Goal: Task Accomplishment & Management: Manage account settings

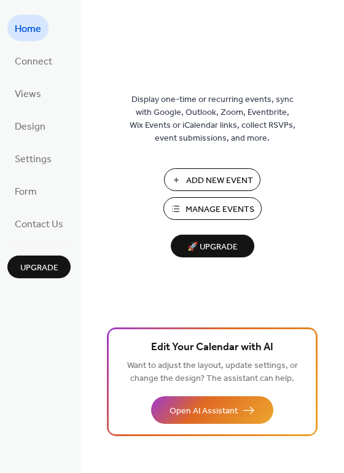
click at [220, 206] on span "Manage Events" at bounding box center [219, 209] width 69 height 13
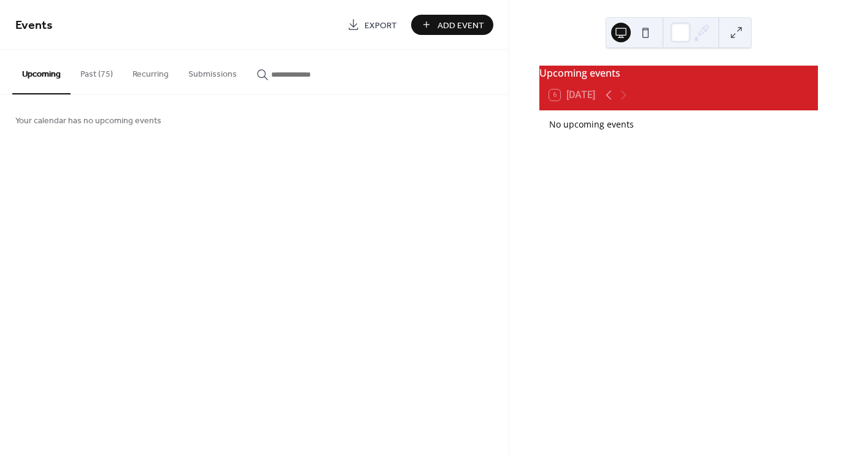
click at [106, 75] on button "Past (75)" at bounding box center [97, 72] width 52 height 44
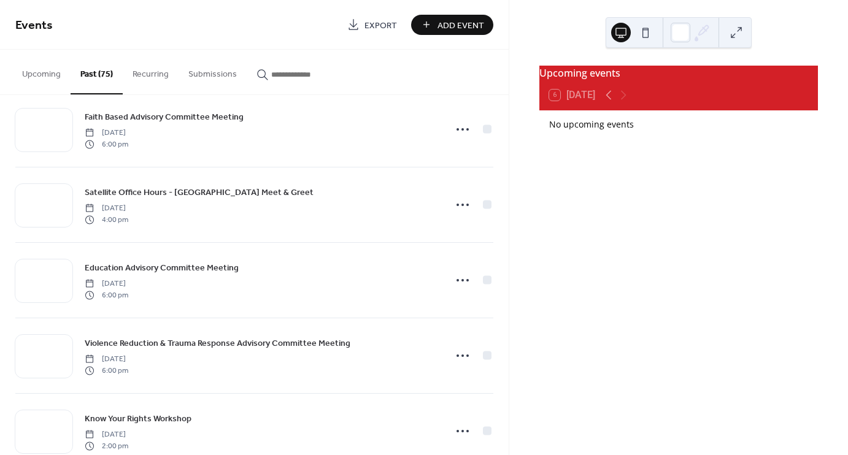
scroll to position [552, 0]
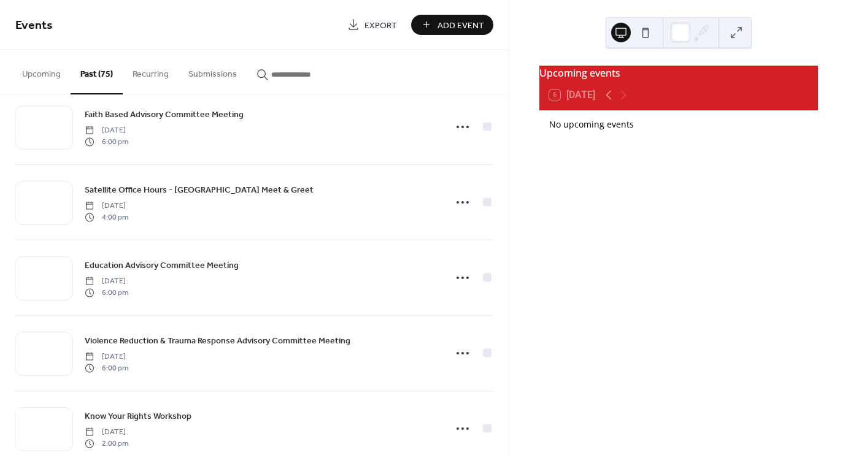
click at [462, 274] on icon at bounding box center [463, 278] width 20 height 20
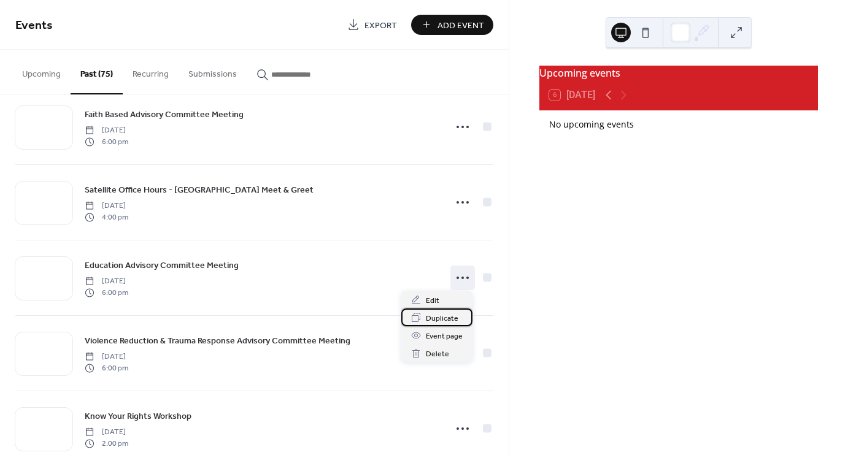
click at [439, 321] on span "Duplicate" at bounding box center [442, 318] width 33 height 13
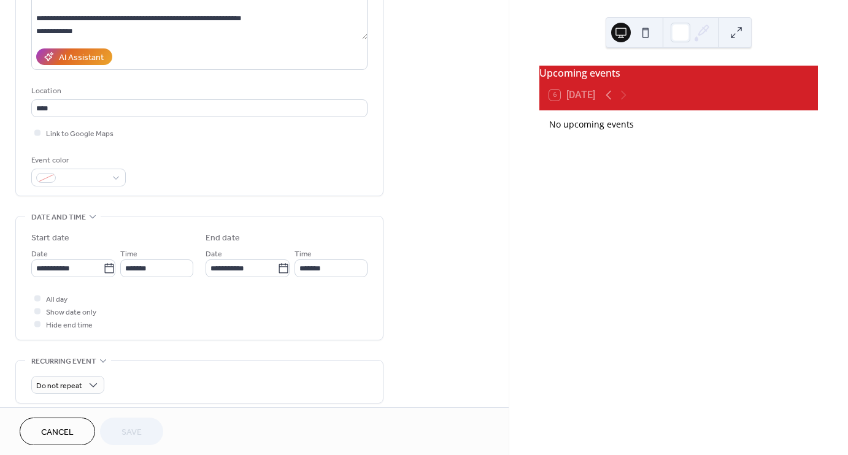
scroll to position [184, 0]
click at [72, 266] on input "**********" at bounding box center [67, 268] width 72 height 18
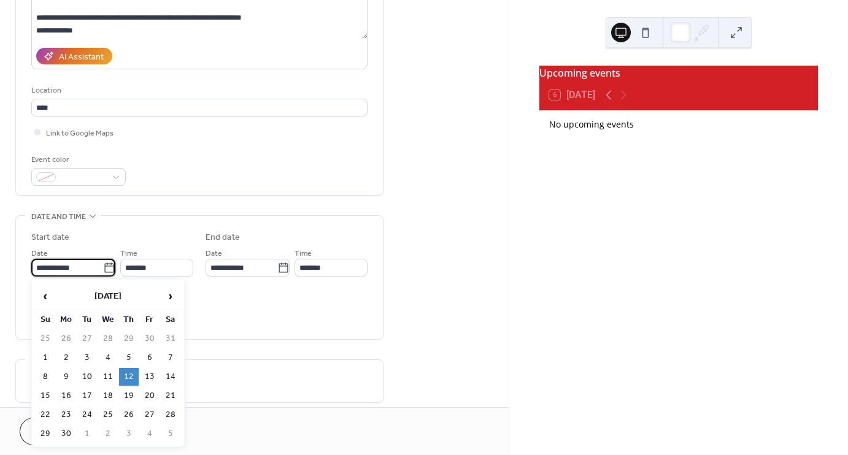
click at [168, 295] on span "›" at bounding box center [170, 296] width 18 height 25
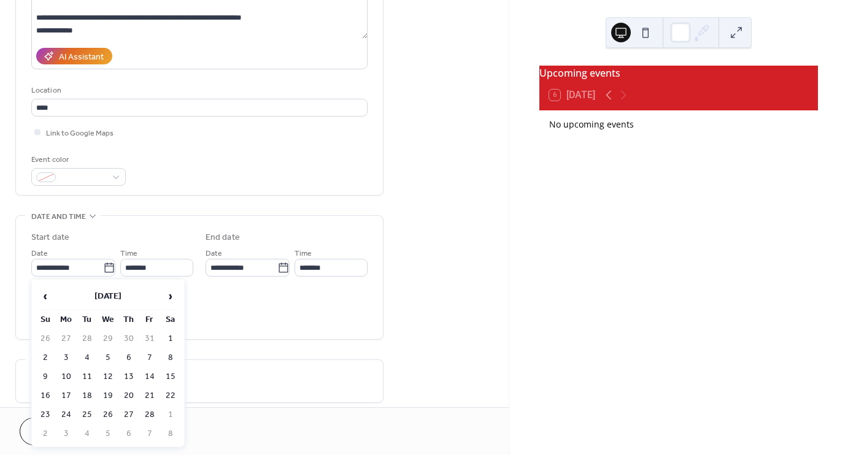
click at [168, 295] on span "›" at bounding box center [170, 296] width 18 height 25
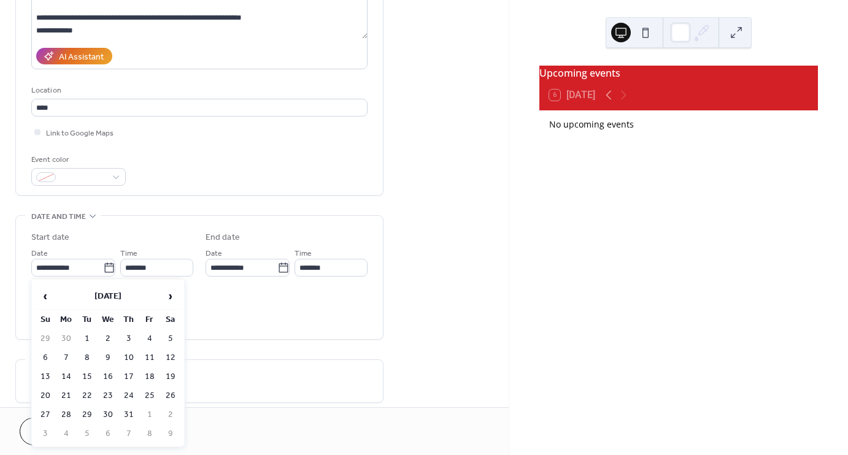
click at [168, 295] on span "›" at bounding box center [170, 296] width 18 height 25
click at [86, 372] on td "14" at bounding box center [87, 377] width 20 height 18
type input "**********"
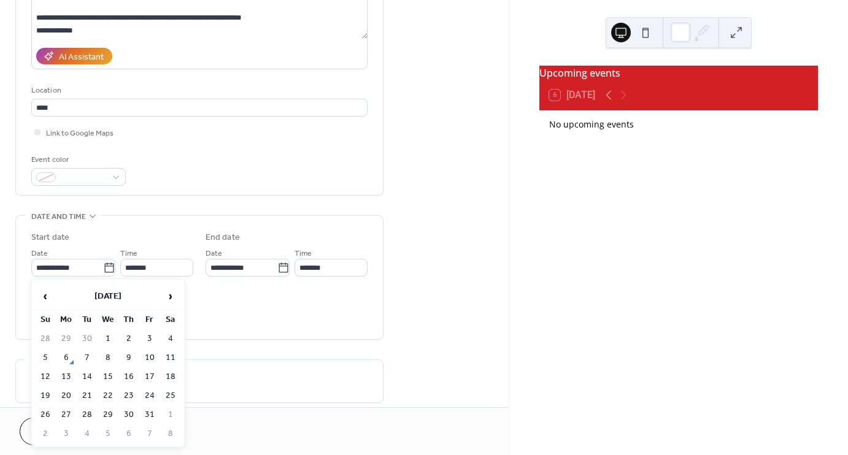
type input "**********"
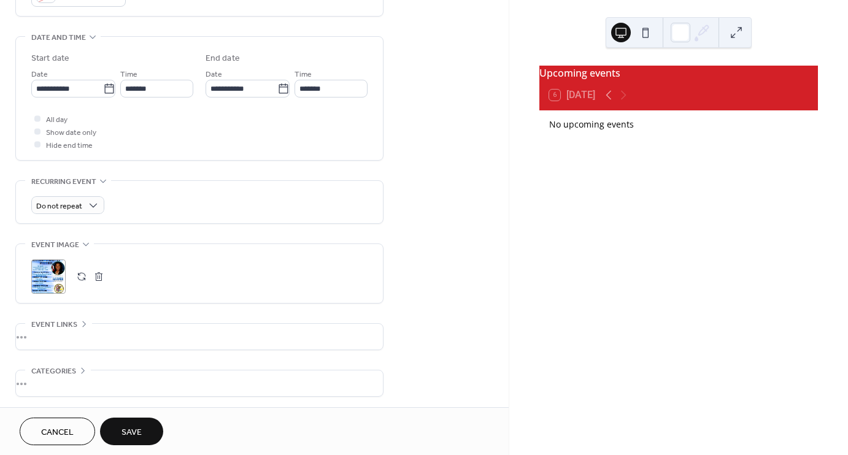
scroll to position [368, 0]
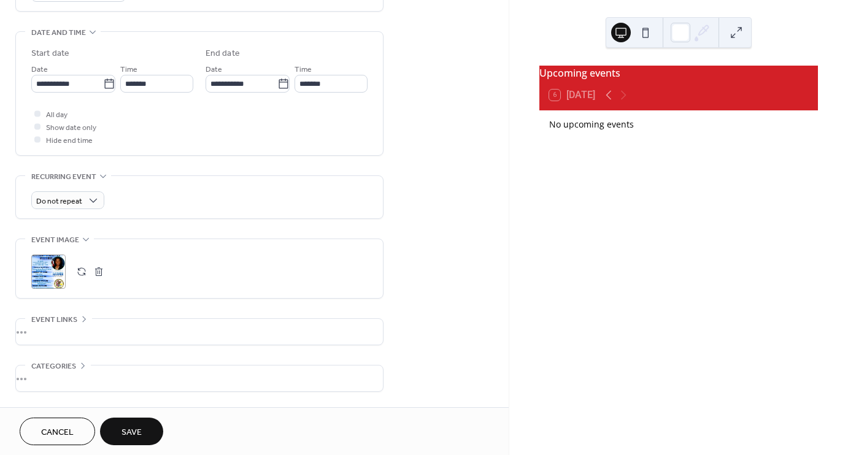
click at [99, 272] on button "button" at bounding box center [98, 271] width 17 height 17
click at [51, 271] on icon at bounding box center [49, 272] width 20 height 20
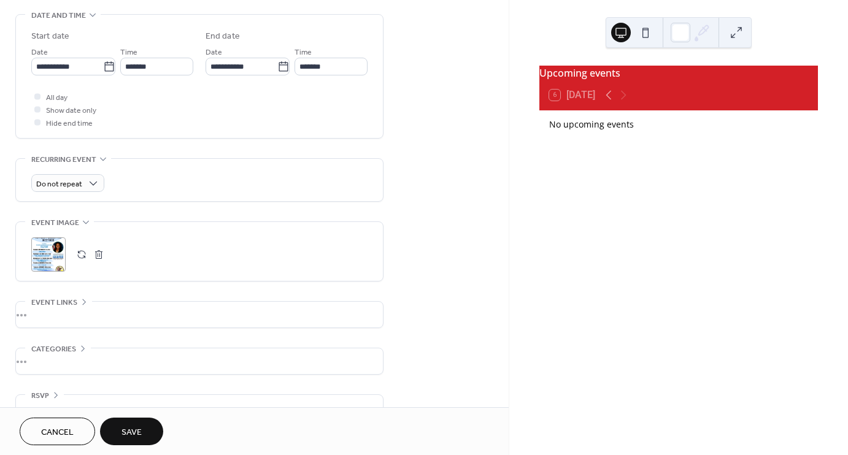
scroll to position [411, 0]
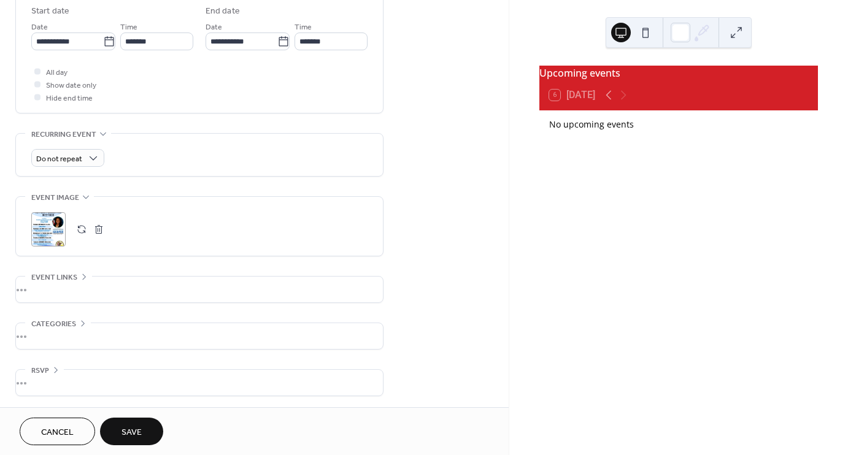
click at [142, 428] on button "Save" at bounding box center [131, 432] width 63 height 28
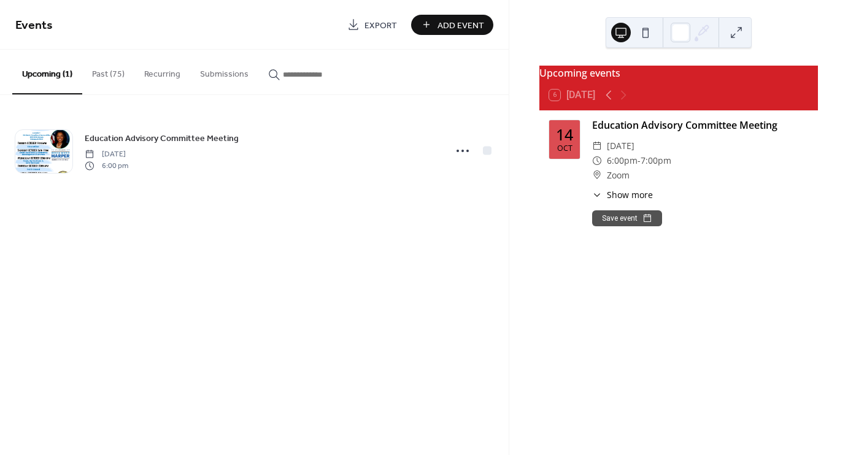
click at [108, 70] on button "Past (75)" at bounding box center [108, 72] width 52 height 44
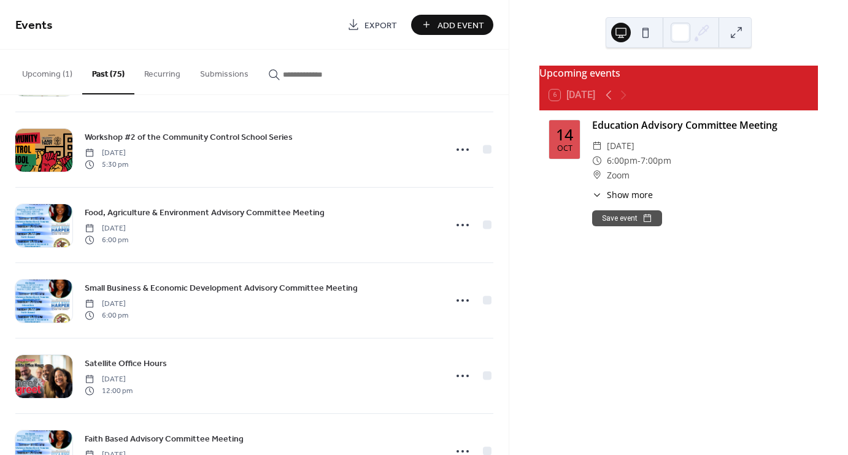
scroll to position [246, 0]
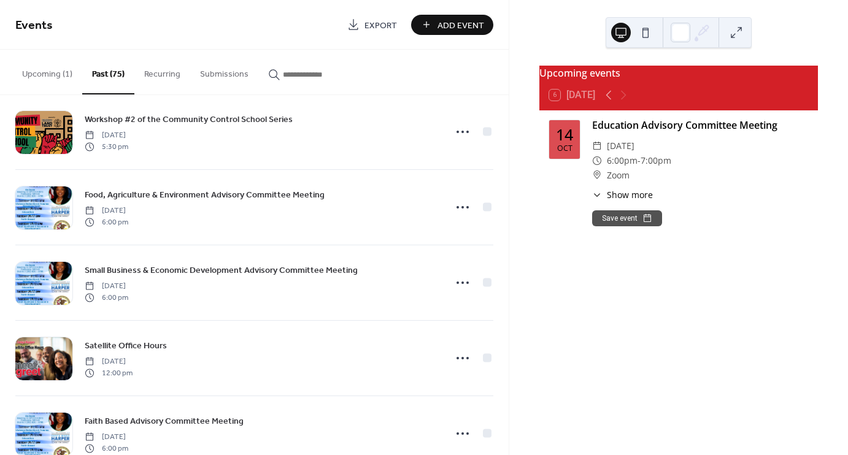
click at [465, 280] on icon at bounding box center [463, 283] width 20 height 20
click at [437, 323] on span "Duplicate" at bounding box center [442, 324] width 33 height 13
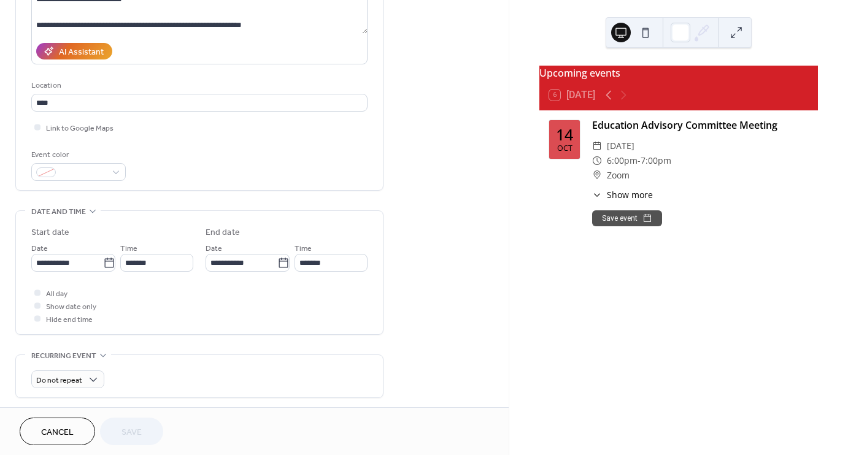
scroll to position [246, 0]
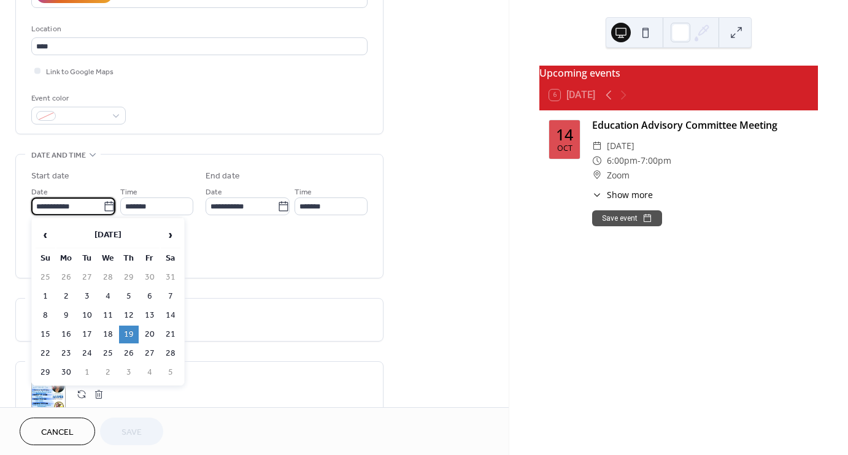
click at [83, 207] on input "**********" at bounding box center [67, 207] width 72 height 18
click at [132, 235] on th "September 2024" at bounding box center [107, 235] width 103 height 26
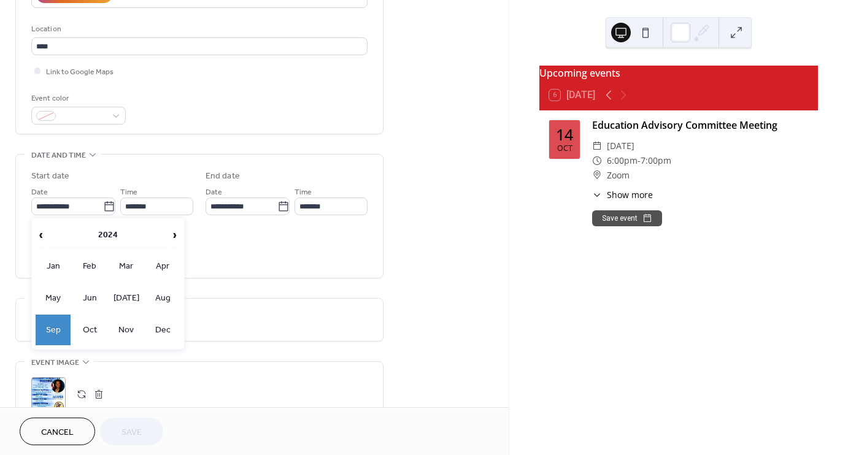
click at [173, 231] on span "›" at bounding box center [175, 235] width 10 height 25
click at [93, 322] on td "Oct" at bounding box center [90, 330] width 36 height 31
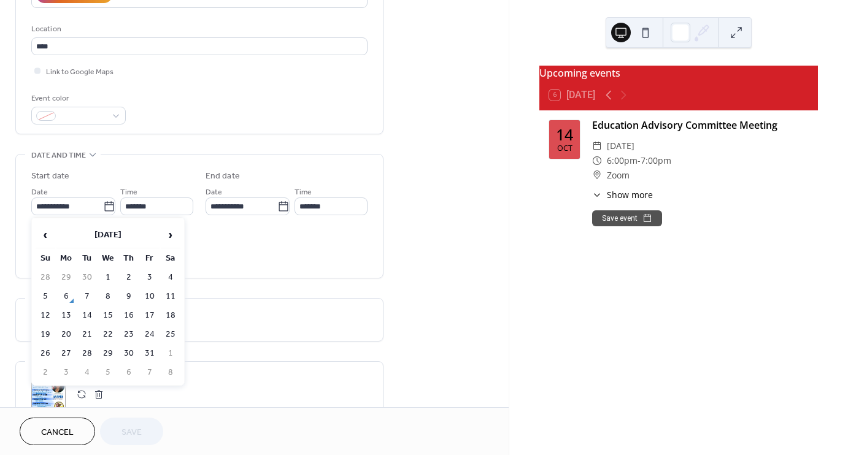
click at [130, 314] on td "16" at bounding box center [129, 316] width 20 height 18
type input "**********"
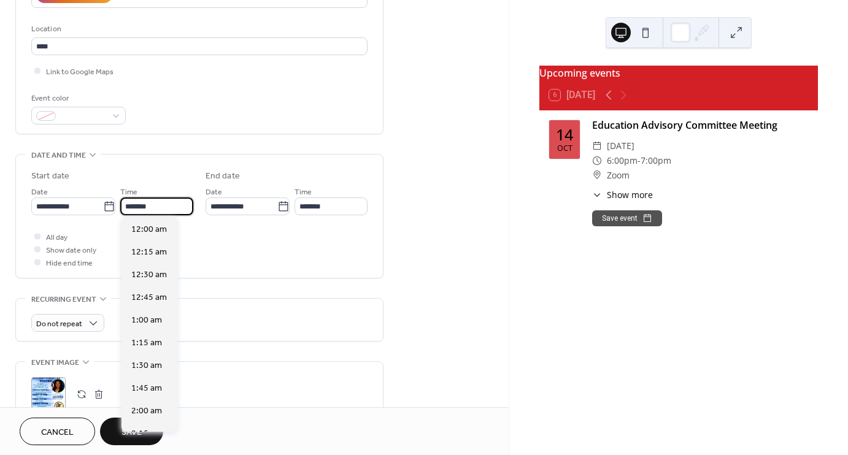
click at [153, 210] on input "*******" at bounding box center [156, 207] width 73 height 18
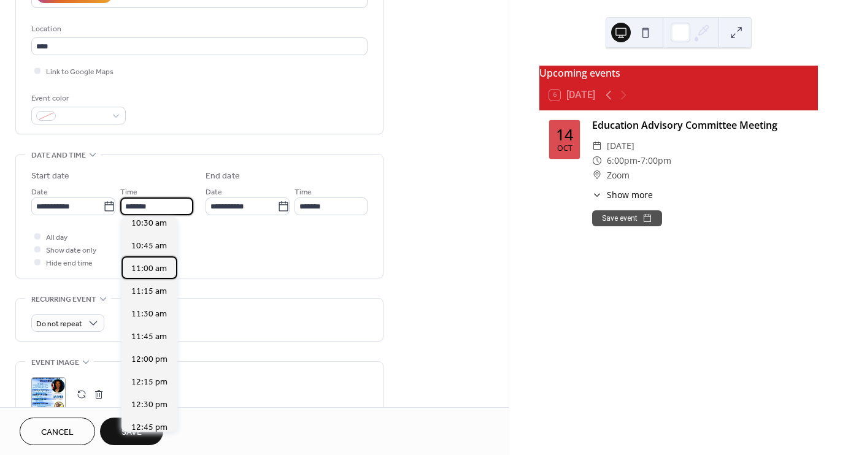
click at [152, 269] on span "11:00 am" at bounding box center [149, 269] width 36 height 13
type input "********"
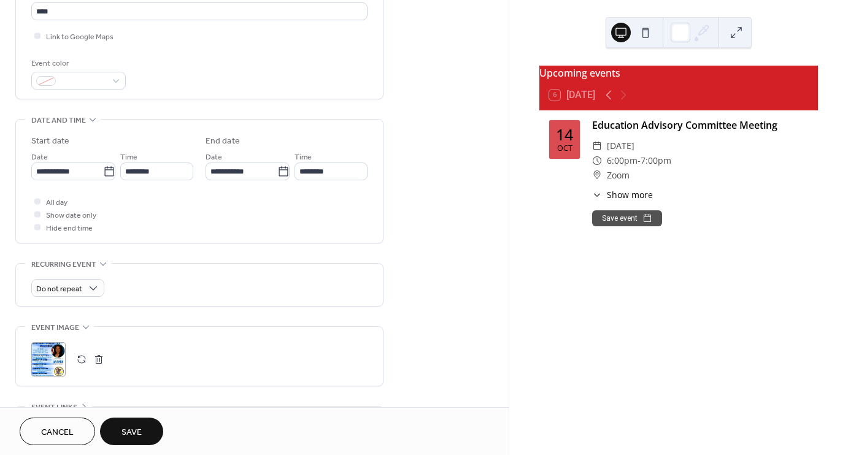
scroll to position [368, 0]
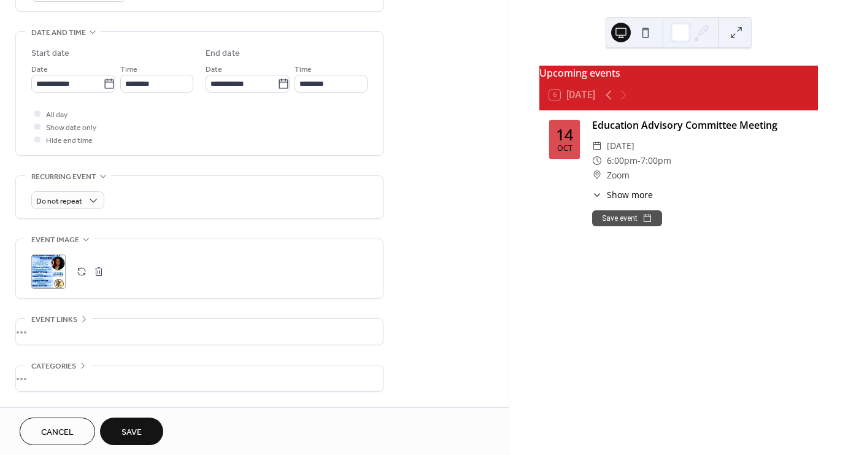
click at [47, 275] on div ";" at bounding box center [48, 272] width 34 height 34
click at [137, 444] on button "Save" at bounding box center [131, 432] width 63 height 28
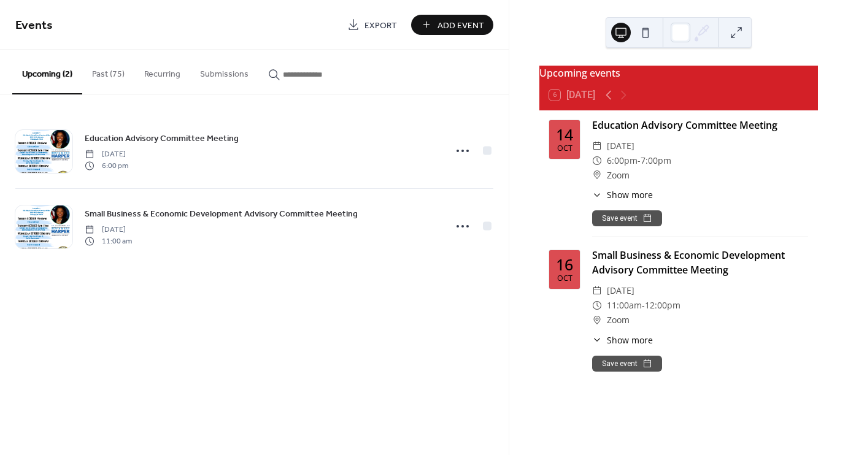
click at [110, 68] on button "Past (75)" at bounding box center [108, 72] width 52 height 44
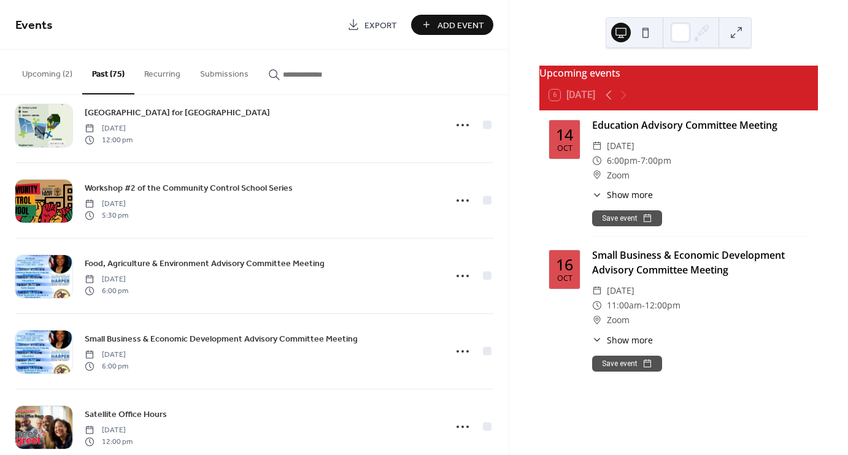
scroll to position [184, 0]
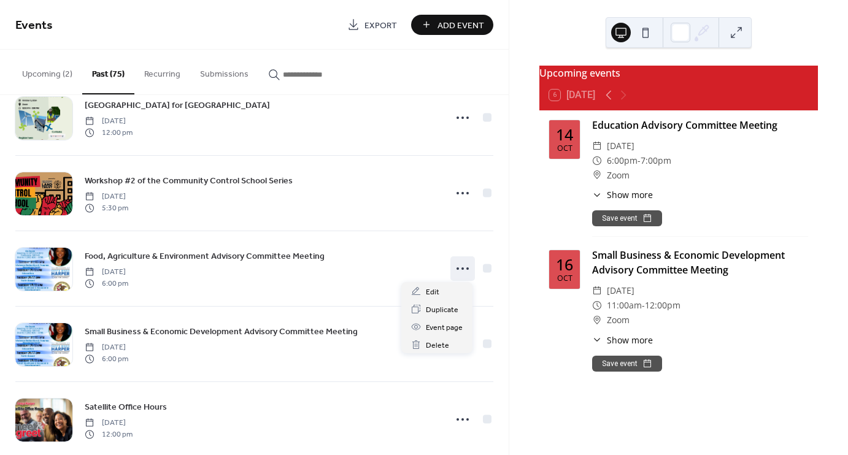
click at [463, 269] on icon at bounding box center [463, 269] width 20 height 20
click at [442, 312] on span "Duplicate" at bounding box center [442, 310] width 33 height 13
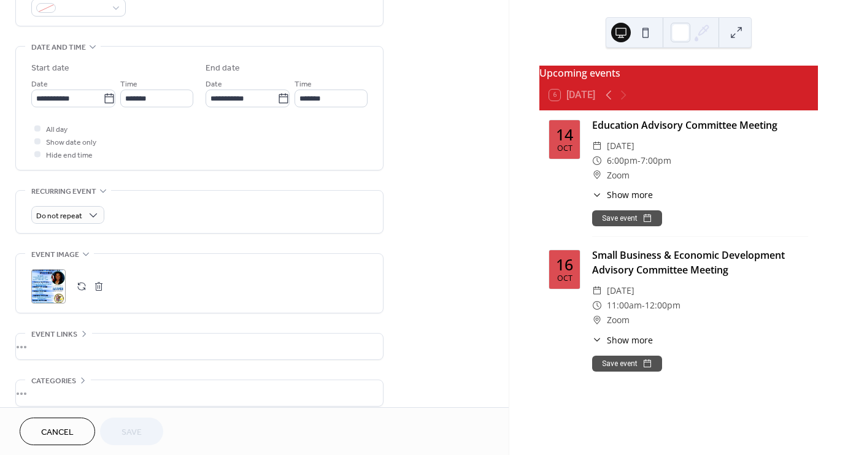
scroll to position [349, 0]
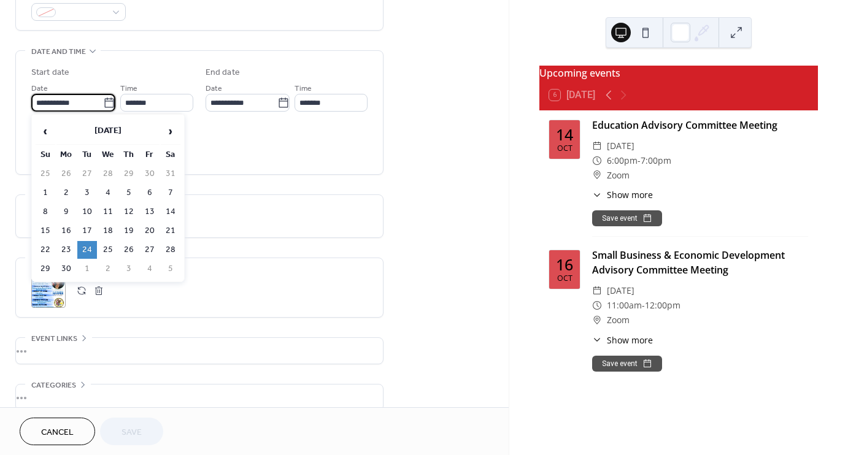
click at [58, 107] on input "**********" at bounding box center [67, 103] width 72 height 18
click at [134, 126] on th "September 2024" at bounding box center [107, 131] width 103 height 26
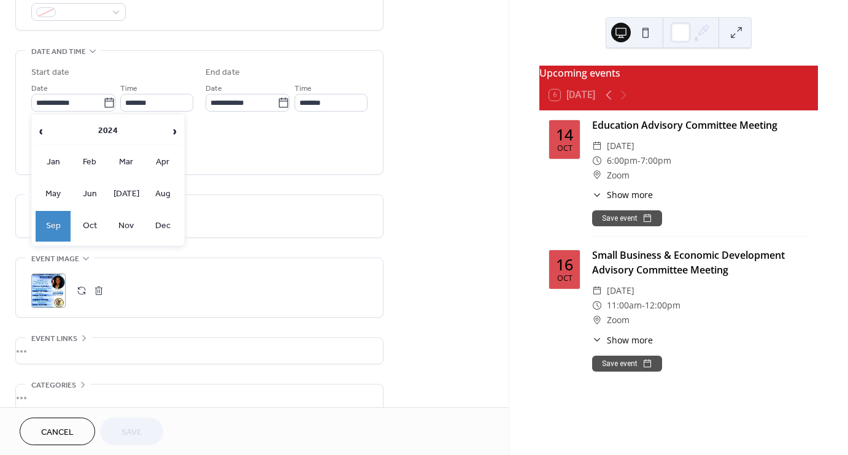
click at [179, 129] on span "›" at bounding box center [175, 131] width 10 height 25
click at [93, 217] on td "Oct" at bounding box center [90, 226] width 36 height 31
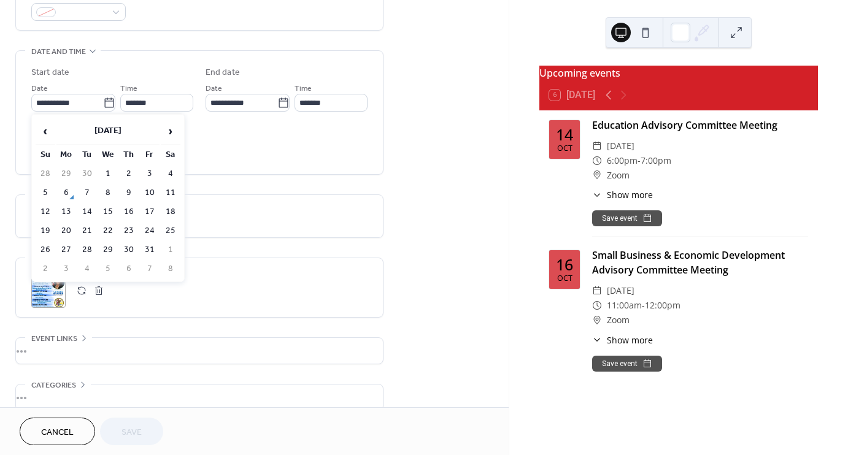
click at [108, 227] on td "22" at bounding box center [108, 231] width 20 height 18
type input "**********"
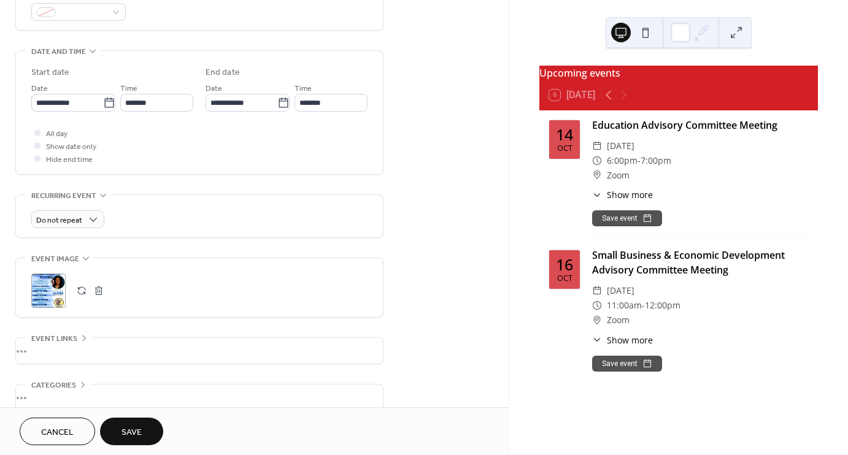
click at [47, 286] on div ";" at bounding box center [48, 291] width 34 height 34
click at [137, 433] on span "Save" at bounding box center [132, 433] width 20 height 13
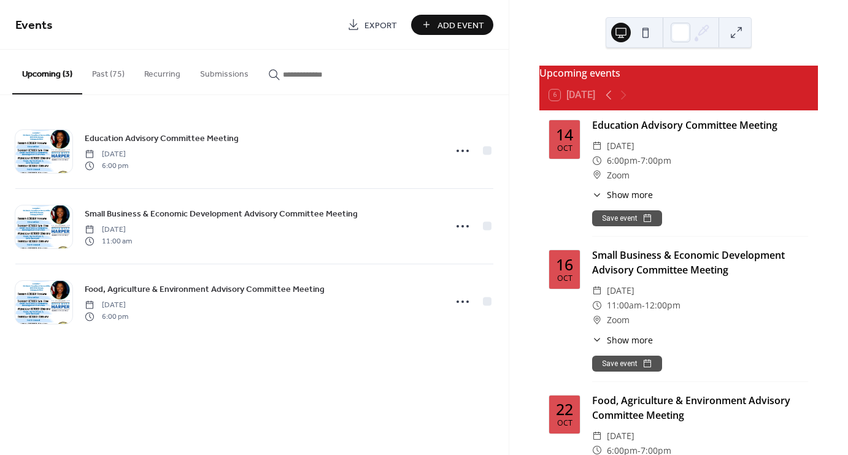
click at [110, 80] on button "Past (75)" at bounding box center [108, 72] width 52 height 44
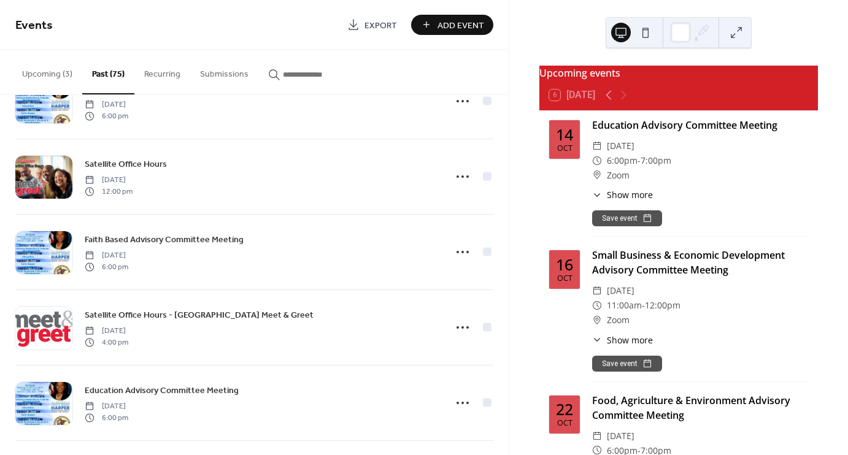
scroll to position [430, 0]
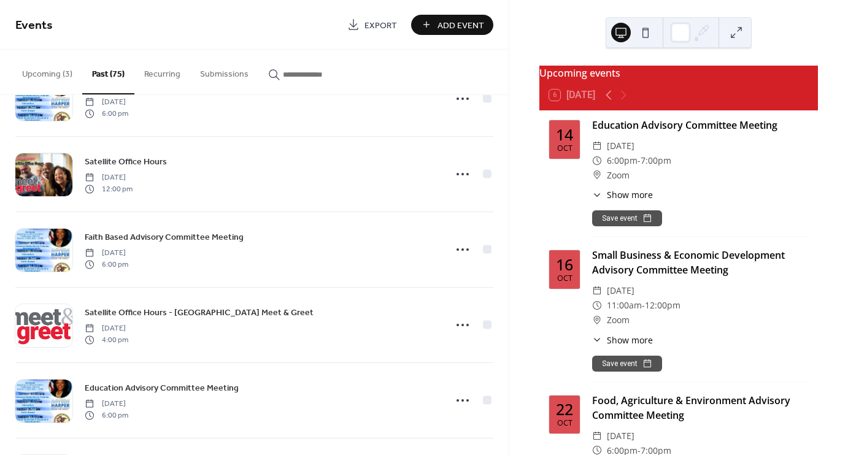
click at [459, 246] on icon at bounding box center [463, 250] width 20 height 20
click at [447, 287] on span "Duplicate" at bounding box center [442, 290] width 33 height 13
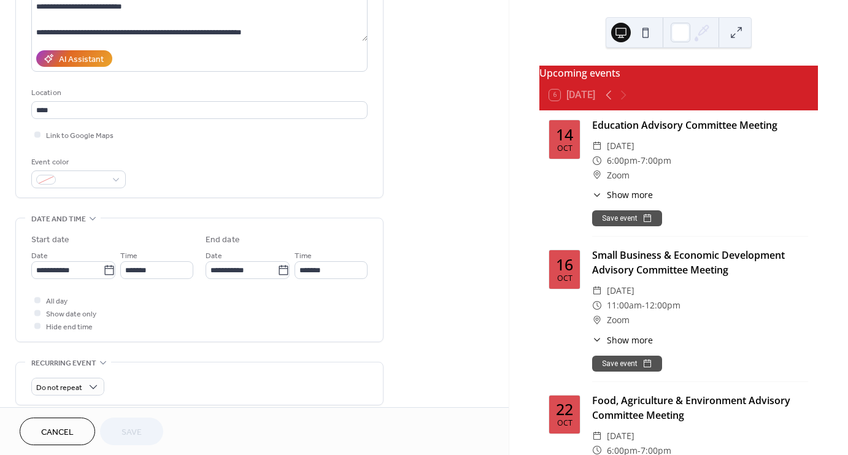
scroll to position [184, 0]
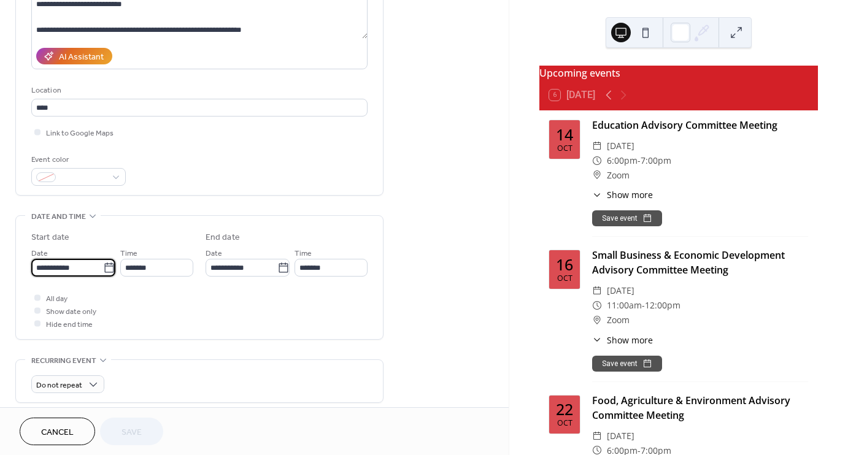
click at [76, 270] on input "**********" at bounding box center [67, 268] width 72 height 18
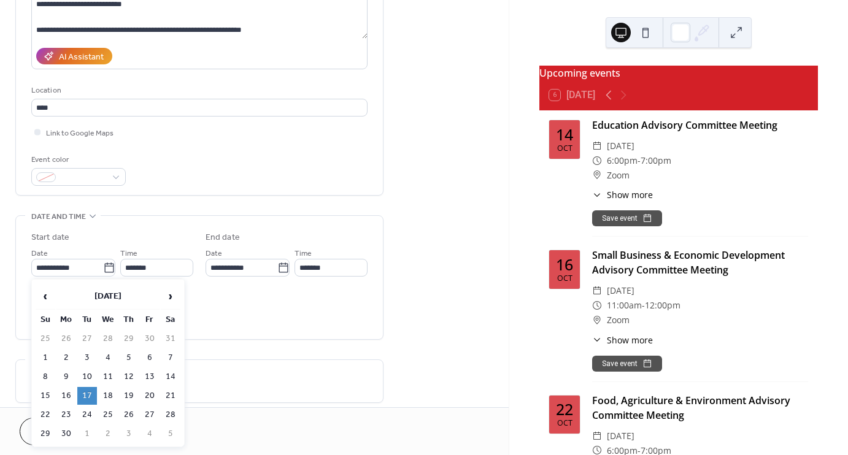
click at [118, 291] on th "September 2024" at bounding box center [107, 297] width 103 height 26
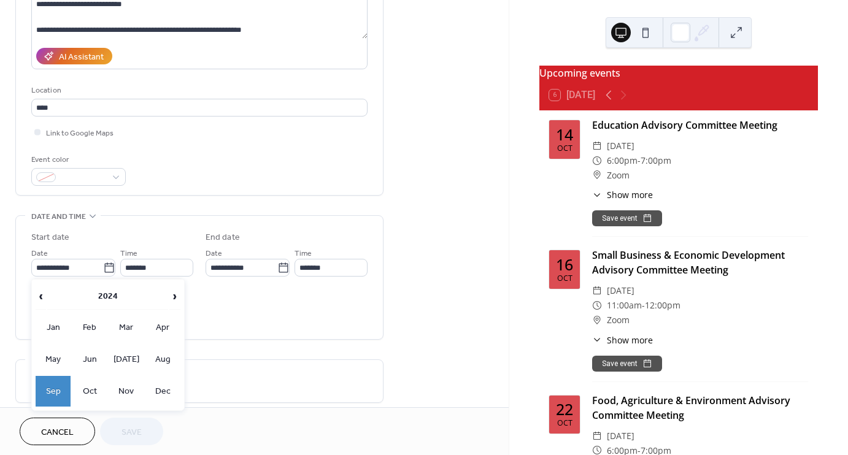
click at [173, 295] on span "›" at bounding box center [175, 296] width 10 height 25
click at [84, 388] on td "Oct" at bounding box center [90, 391] width 36 height 31
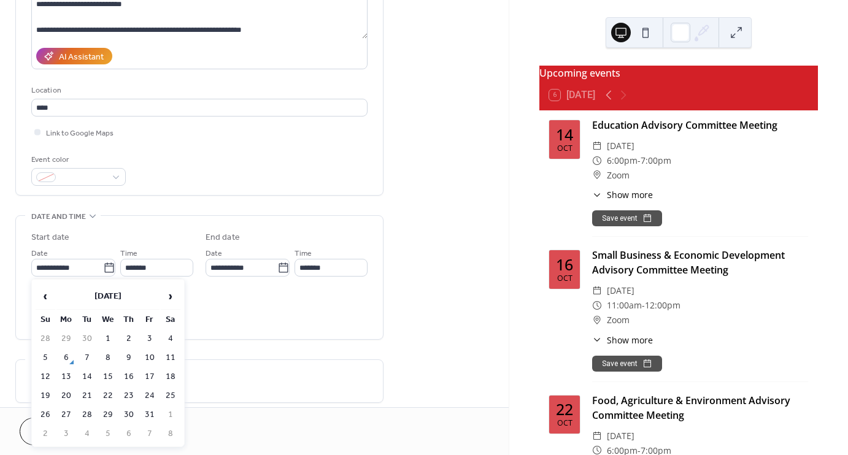
click at [131, 392] on td "23" at bounding box center [129, 396] width 20 height 18
type input "**********"
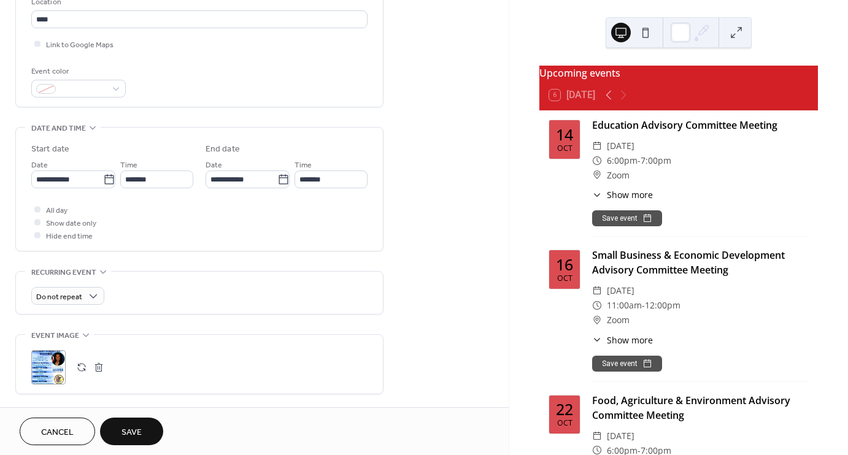
scroll to position [307, 0]
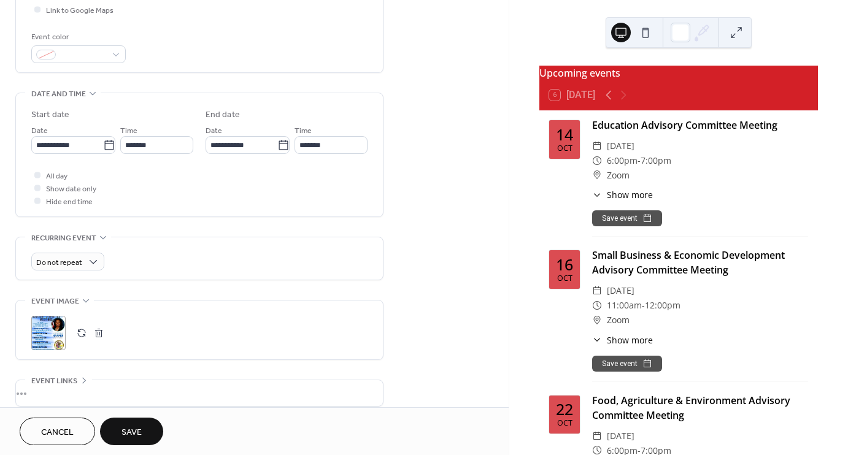
click at [46, 331] on div ";" at bounding box center [48, 333] width 34 height 34
click at [135, 435] on span "Save" at bounding box center [132, 433] width 20 height 13
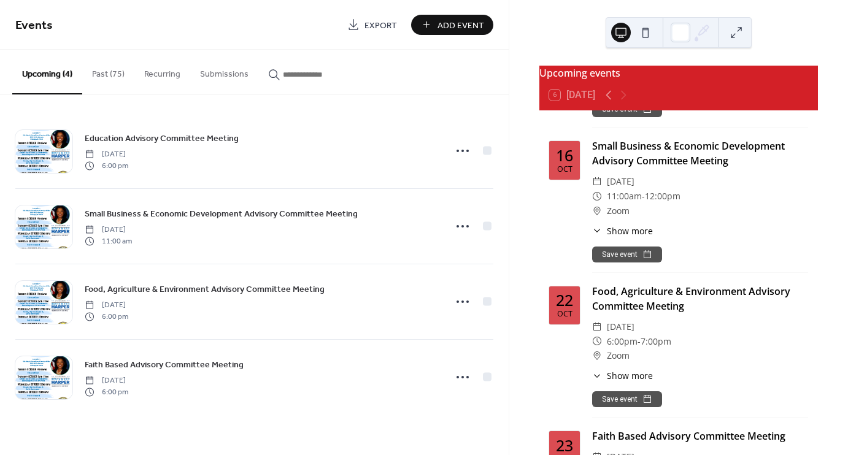
scroll to position [152, 0]
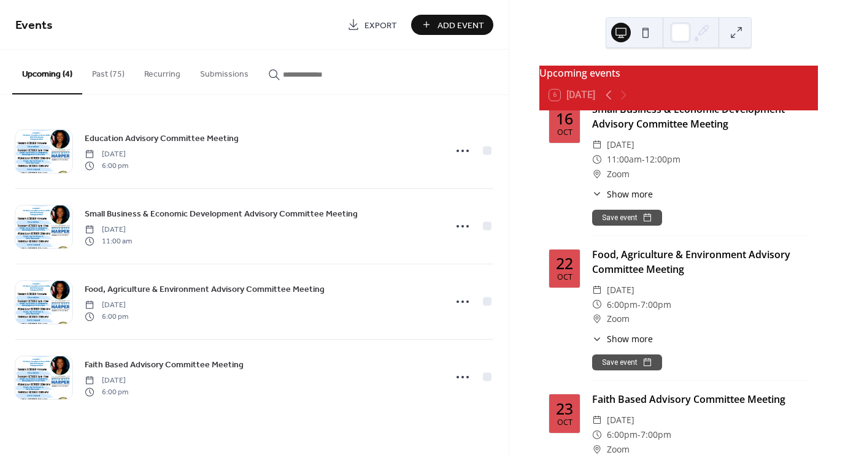
click at [106, 81] on button "Past (75)" at bounding box center [108, 72] width 52 height 44
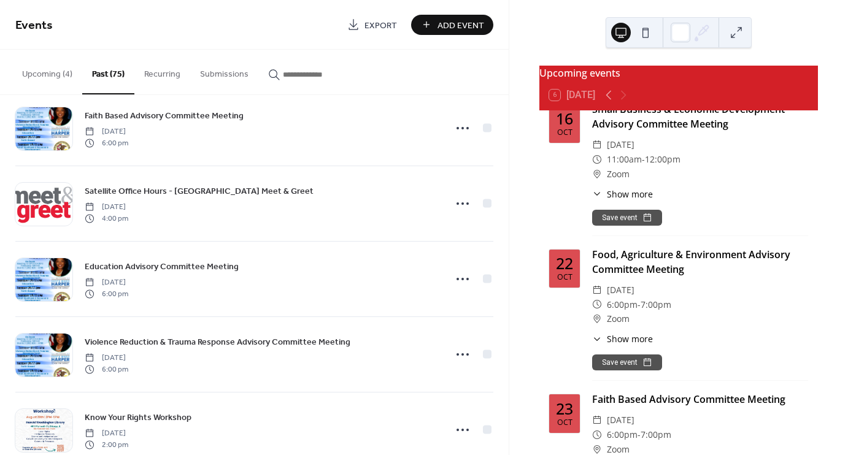
scroll to position [552, 0]
click at [461, 350] on icon at bounding box center [463, 354] width 20 height 20
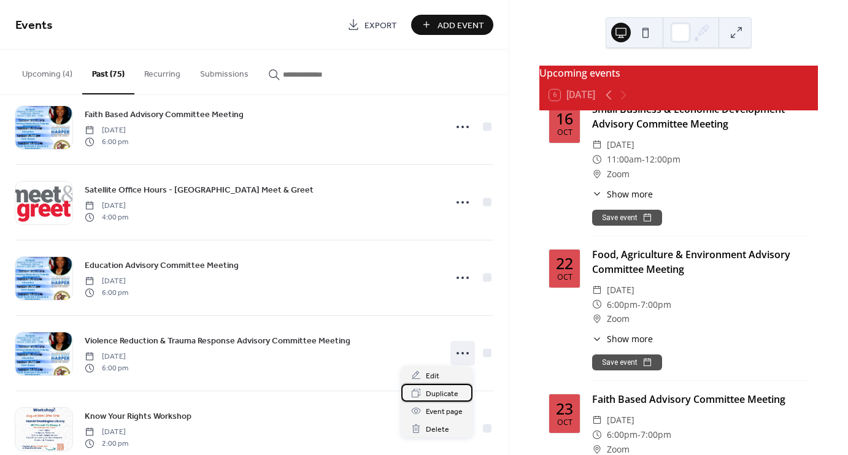
click at [437, 392] on span "Duplicate" at bounding box center [442, 394] width 33 height 13
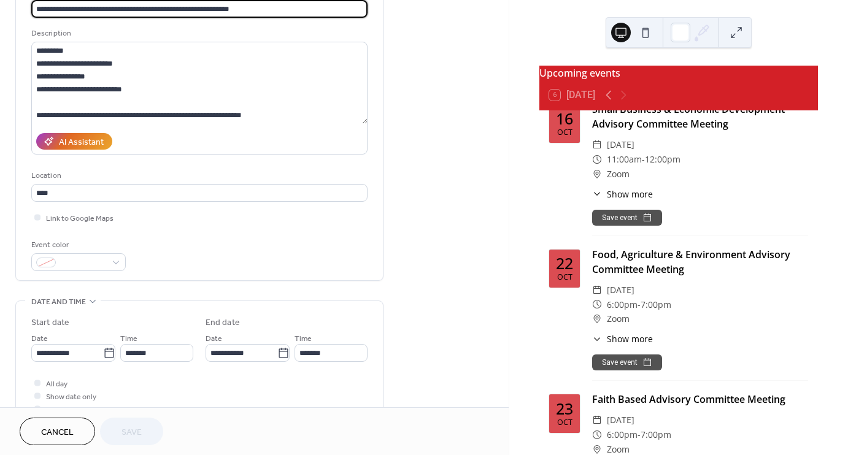
scroll to position [123, 0]
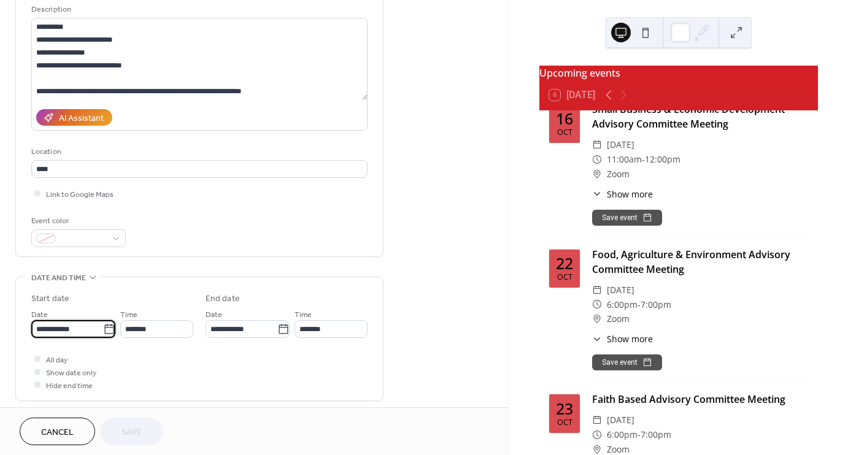
click at [66, 328] on input "**********" at bounding box center [67, 329] width 72 height 18
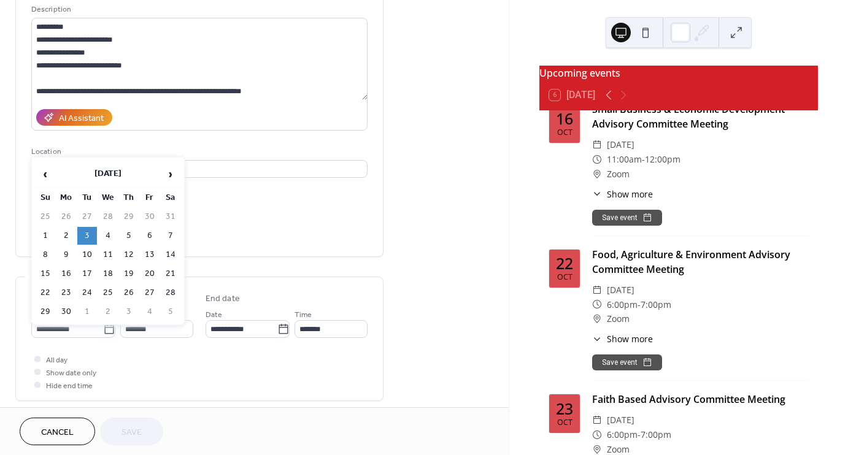
click at [171, 169] on span "›" at bounding box center [170, 174] width 18 height 25
click at [66, 287] on td "28" at bounding box center [66, 293] width 20 height 18
type input "**********"
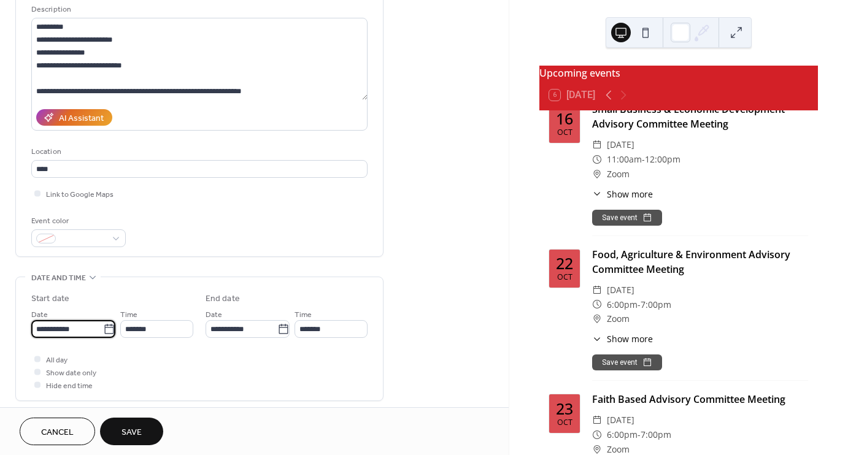
click at [95, 332] on input "**********" at bounding box center [67, 329] width 72 height 18
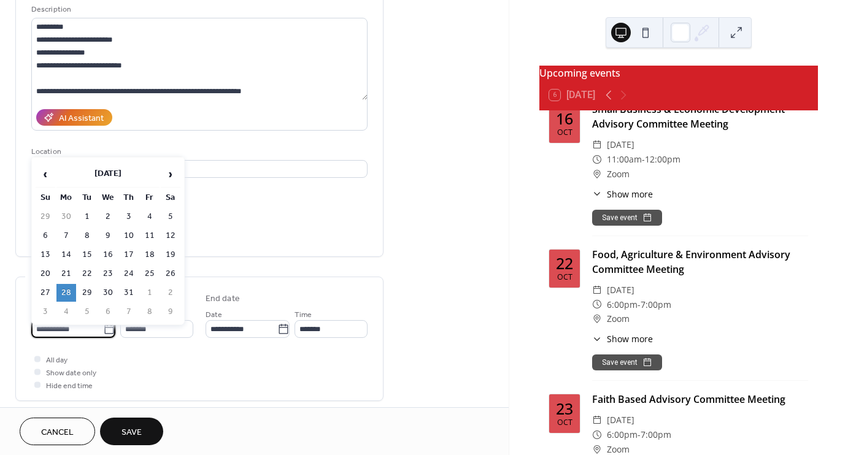
click at [137, 173] on th "October 2024" at bounding box center [107, 174] width 103 height 26
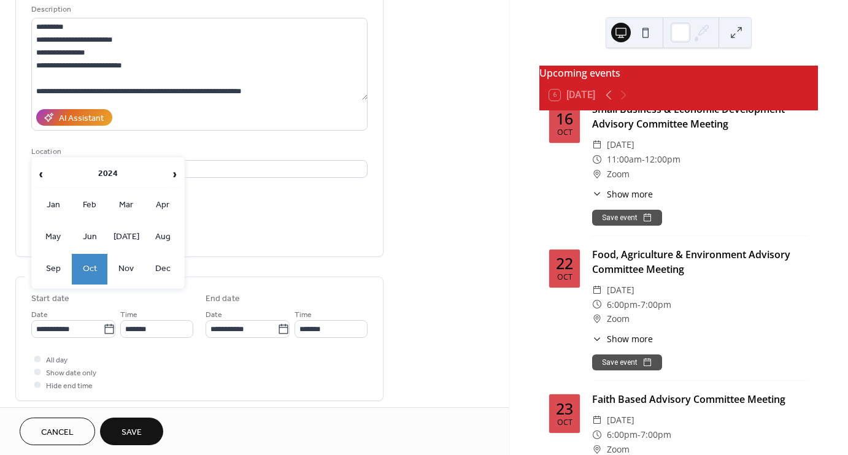
click at [168, 173] on table "‹ 2024 ›" at bounding box center [107, 174] width 147 height 29
click at [177, 173] on span "›" at bounding box center [175, 174] width 10 height 25
click at [89, 268] on td "Oct" at bounding box center [90, 269] width 36 height 31
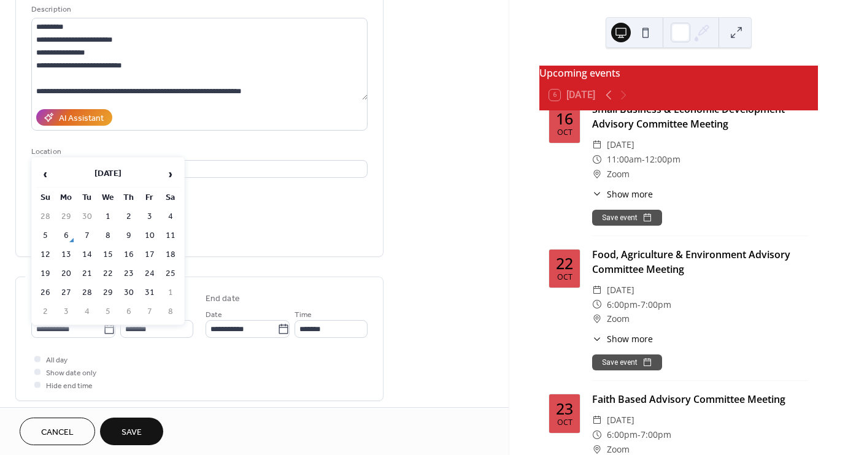
click at [88, 290] on td "28" at bounding box center [87, 293] width 20 height 18
type input "**********"
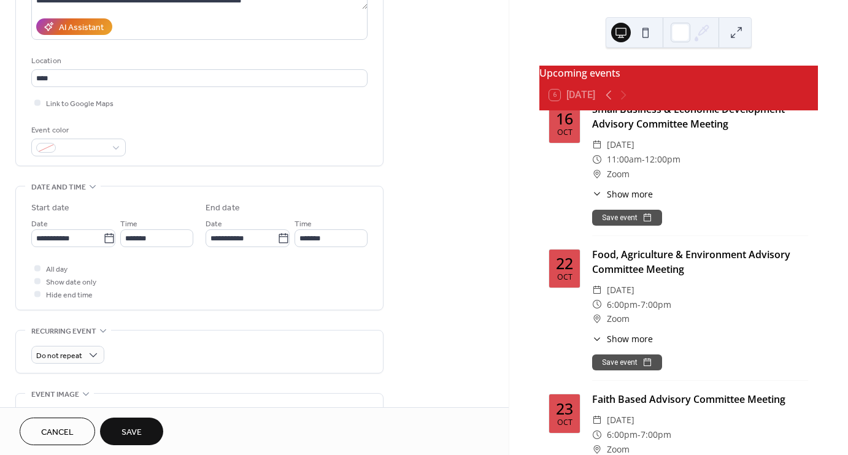
scroll to position [246, 0]
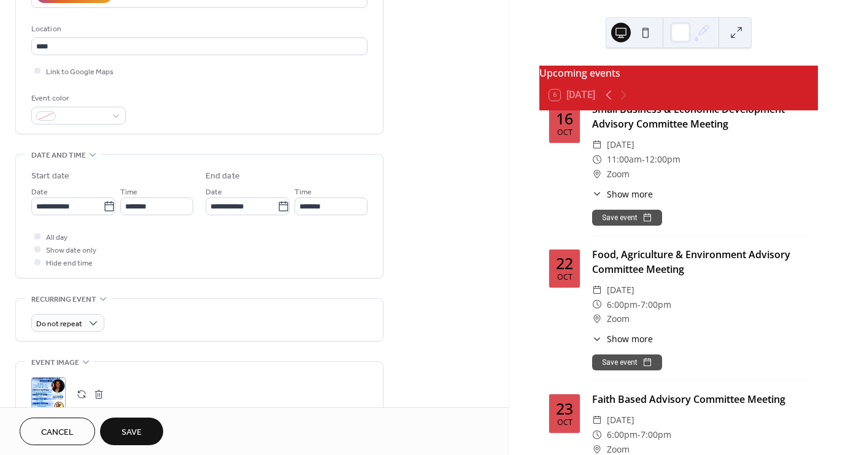
click at [50, 387] on div ";" at bounding box center [48, 394] width 34 height 34
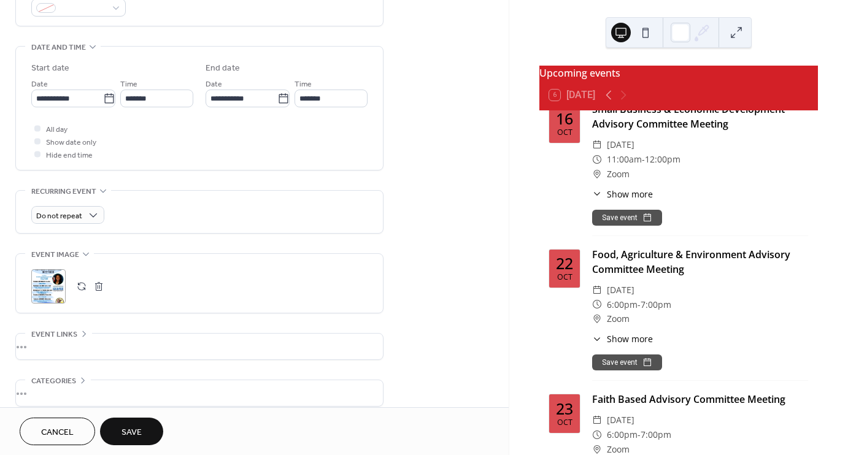
scroll to position [411, 0]
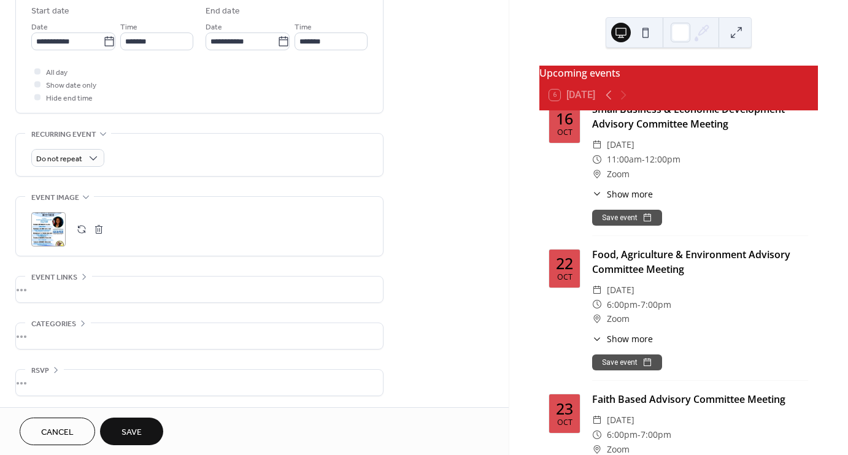
click at [135, 429] on span "Save" at bounding box center [132, 433] width 20 height 13
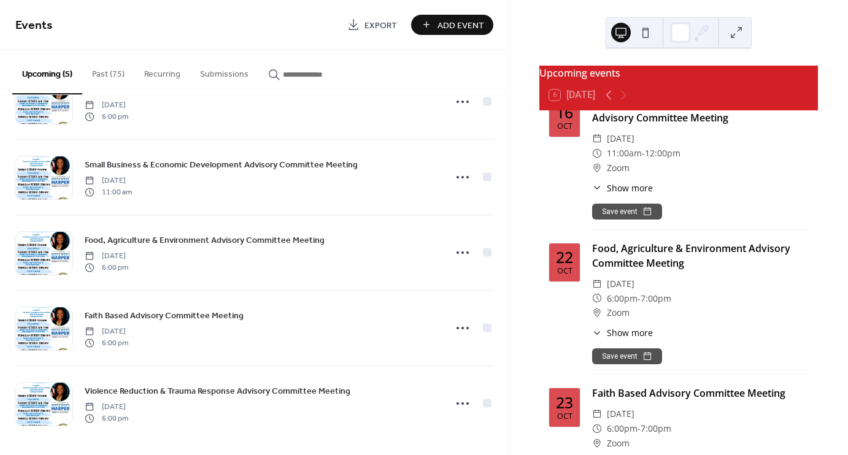
scroll to position [52, 0]
